Goal: Transaction & Acquisition: Purchase product/service

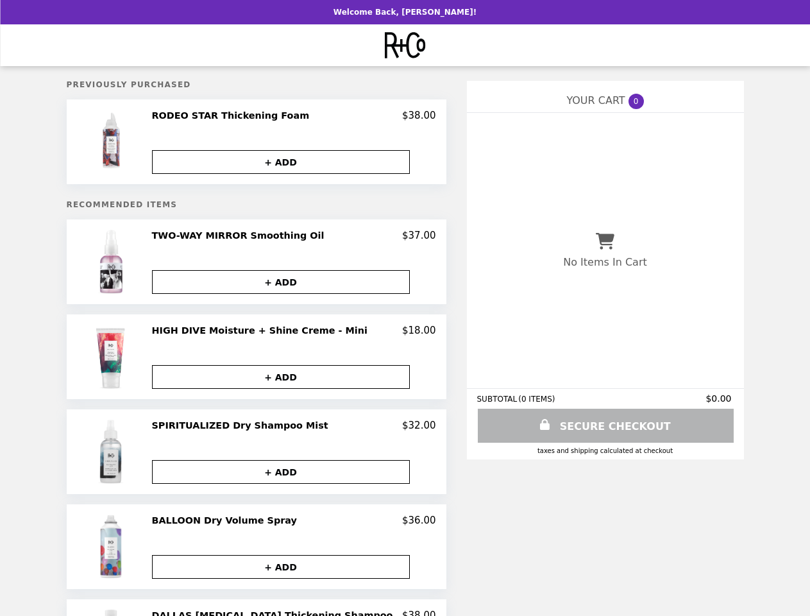
click at [113, 143] on img at bounding box center [112, 142] width 35 height 64
